Goal: Navigation & Orientation: Find specific page/section

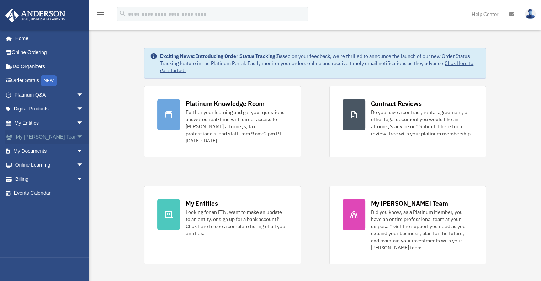
click at [50, 135] on link "My Anderson Team arrow_drop_down" at bounding box center [49, 137] width 89 height 14
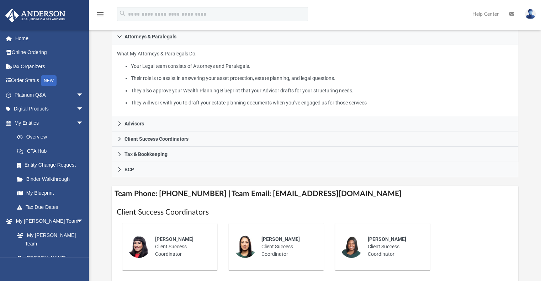
scroll to position [142, 0]
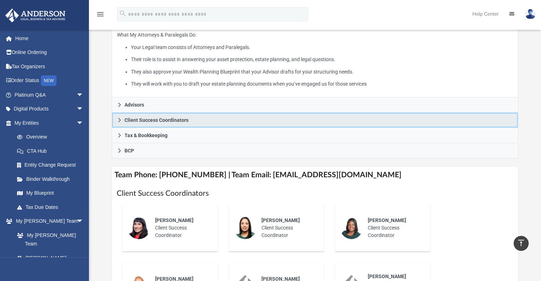
click at [160, 122] on span "Client Success Coordinators" at bounding box center [156, 120] width 64 height 5
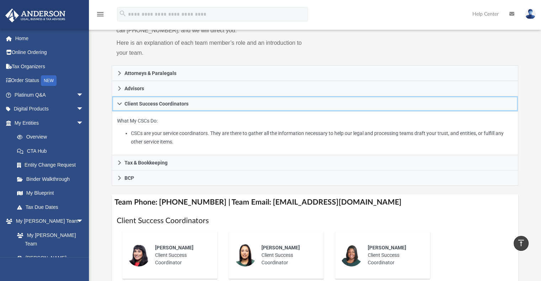
scroll to position [71, 0]
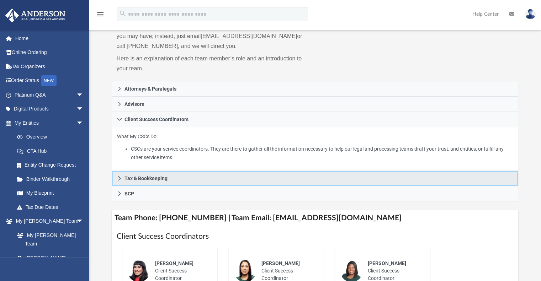
click at [135, 180] on span "Tax & Bookkeeping" at bounding box center [145, 178] width 43 height 5
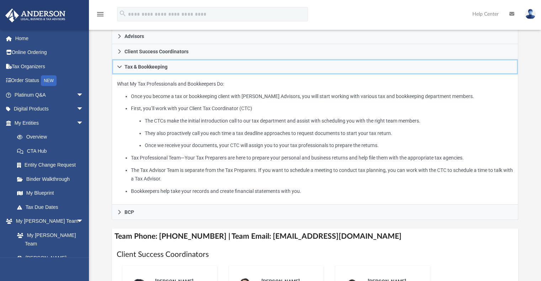
scroll to position [178, 0]
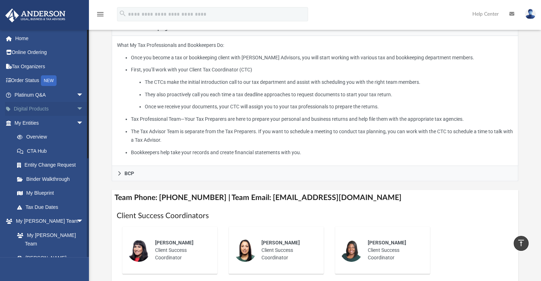
click at [76, 106] on span "arrow_drop_down" at bounding box center [83, 109] width 14 height 15
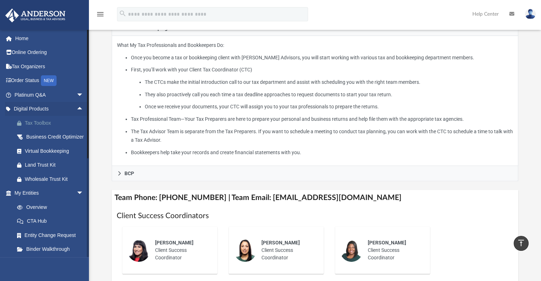
click at [49, 123] on div "Tax Toolbox" at bounding box center [55, 123] width 60 height 9
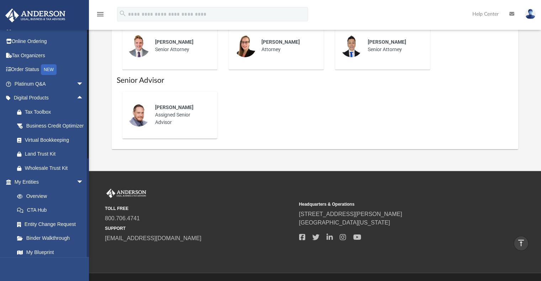
scroll to position [0, 0]
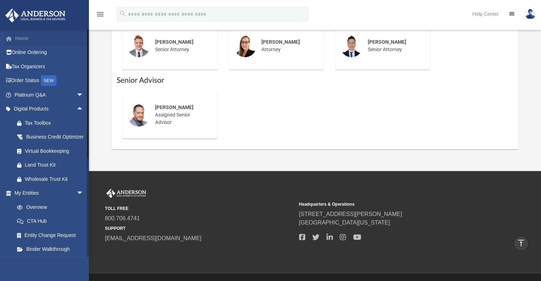
click at [17, 38] on link "Home" at bounding box center [49, 38] width 89 height 14
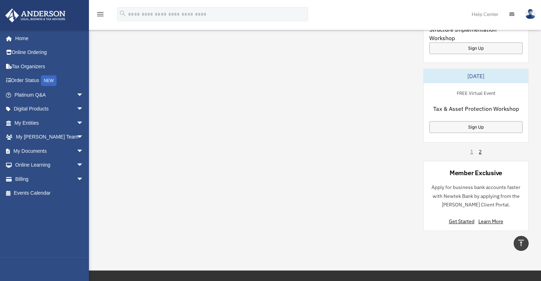
scroll to position [498, 0]
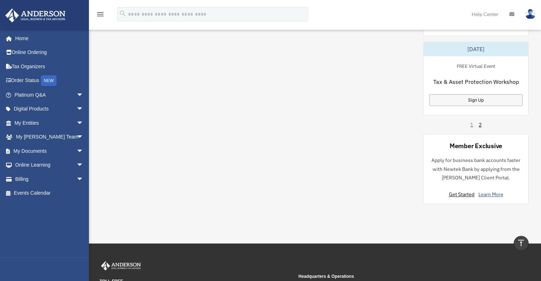
click at [484, 191] on link "Learn More" at bounding box center [490, 194] width 25 height 6
